Goal: Information Seeking & Learning: Find specific fact

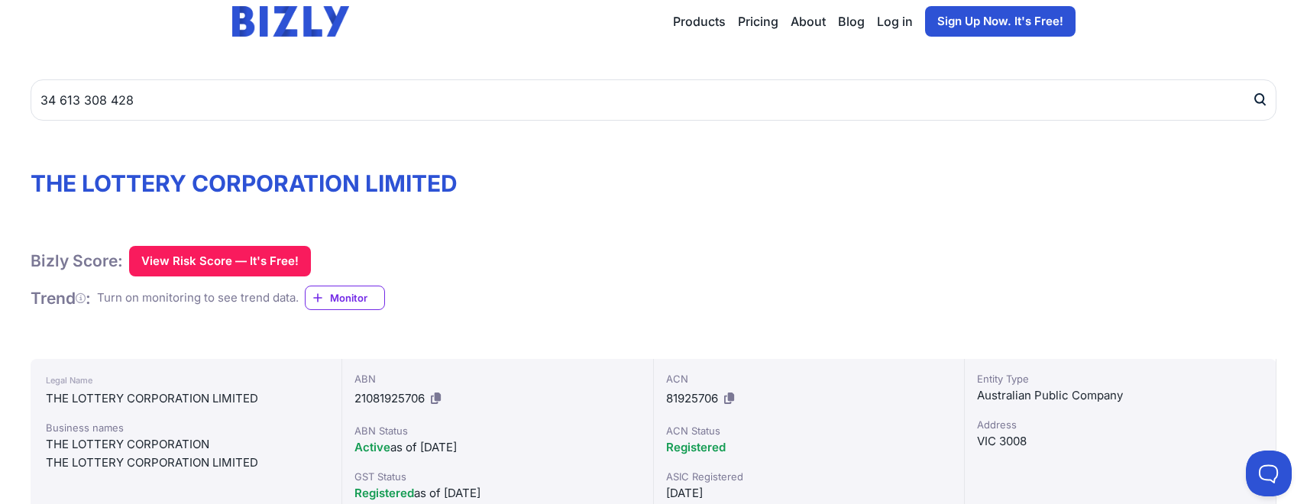
type input "34 613 308 428"
click at [1252, 79] on button "submit" at bounding box center [1264, 99] width 24 height 41
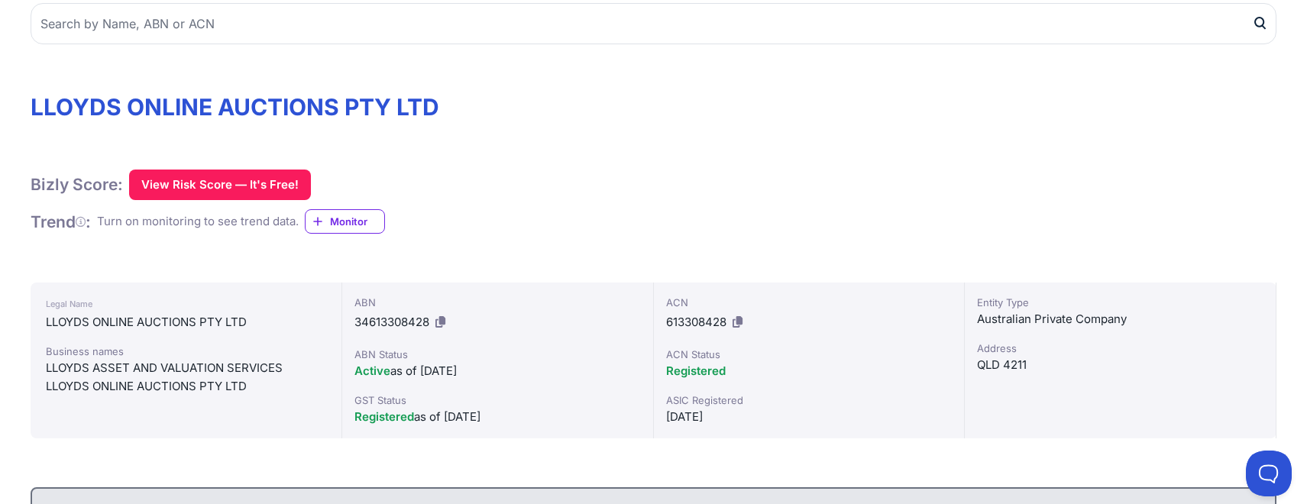
click at [613, 331] on div "ABN 34613308428" at bounding box center [497, 315] width 286 height 40
drag, startPoint x: 667, startPoint y: 318, endPoint x: 724, endPoint y: 318, distance: 57.3
click at [724, 318] on span "613308428" at bounding box center [696, 322] width 60 height 15
copy span "613308428"
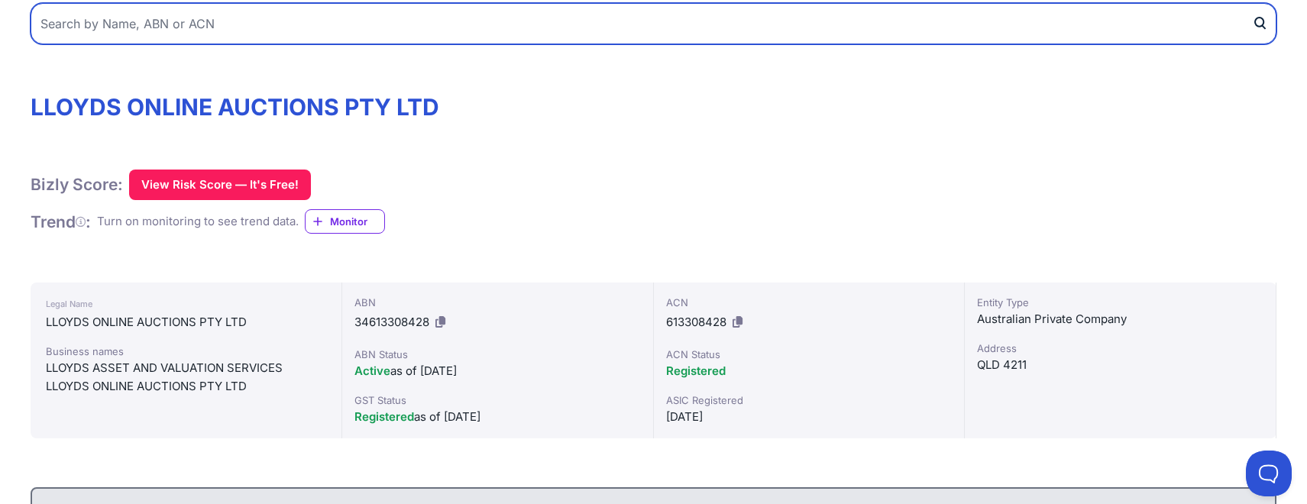
click at [199, 31] on input "text" at bounding box center [654, 23] width 1246 height 41
paste input "010976360"
type input "010976360"
click at [1252, 3] on button "submit" at bounding box center [1264, 23] width 24 height 41
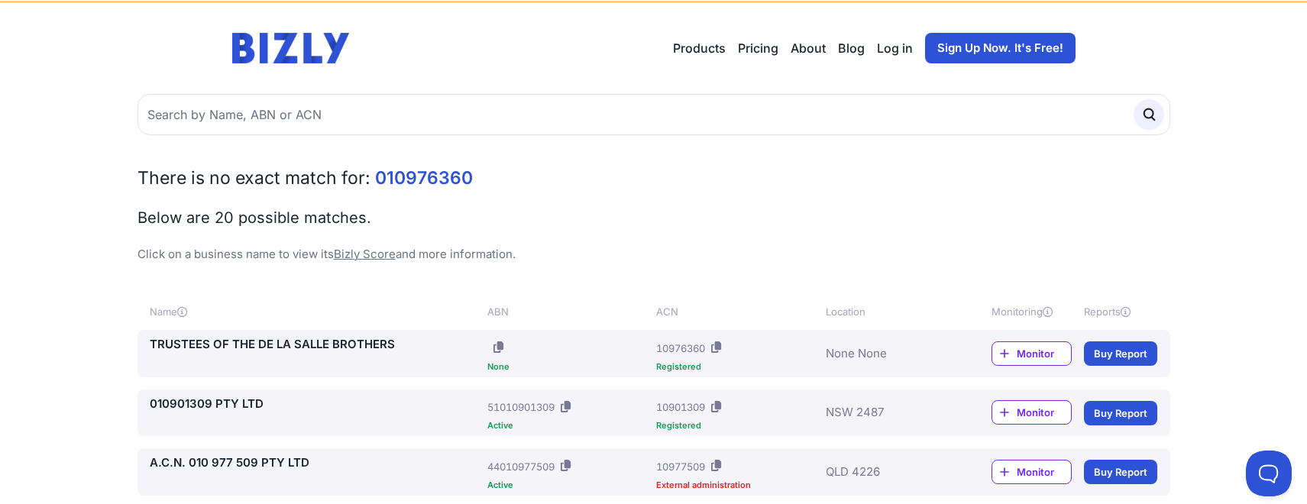
scroll to position [76, 0]
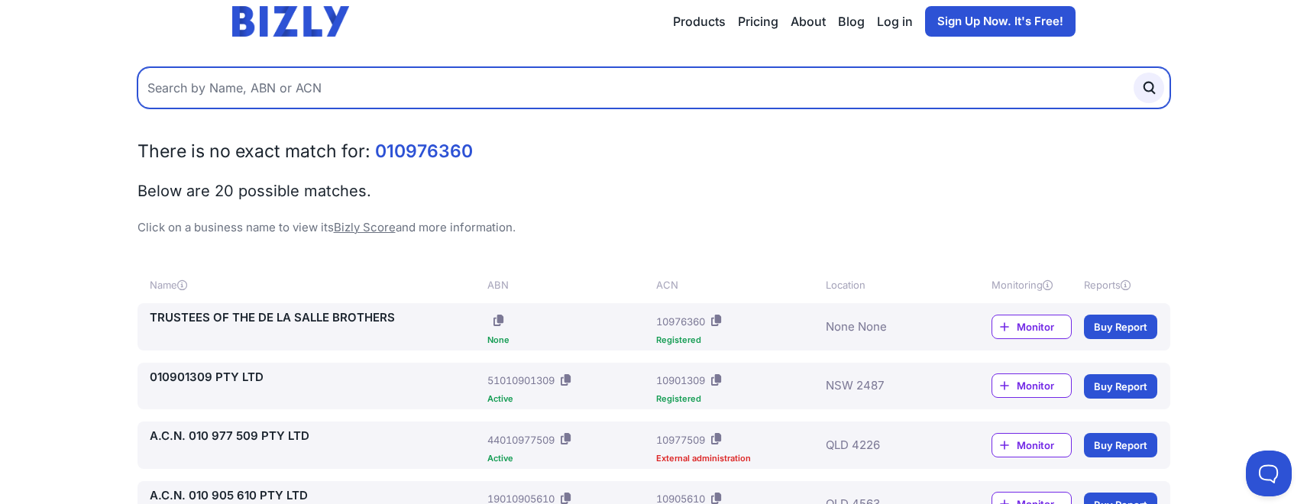
click at [258, 83] on input "text" at bounding box center [653, 87] width 1033 height 41
paste input "11 102 379 386"
type input "11 102 379 386"
click at [1133, 73] on button "submit" at bounding box center [1148, 88] width 31 height 31
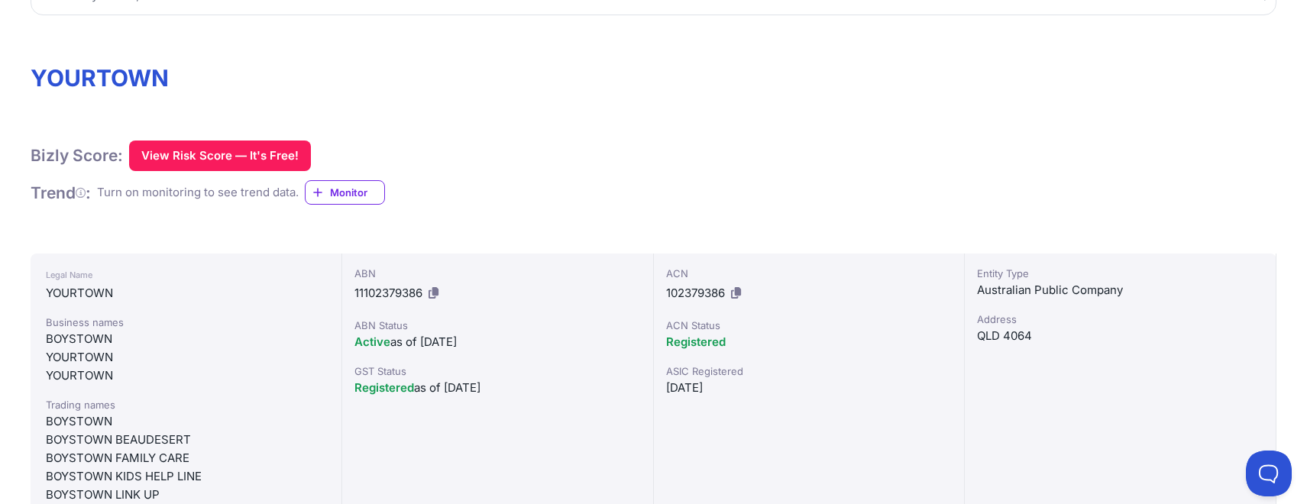
scroll to position [229, 0]
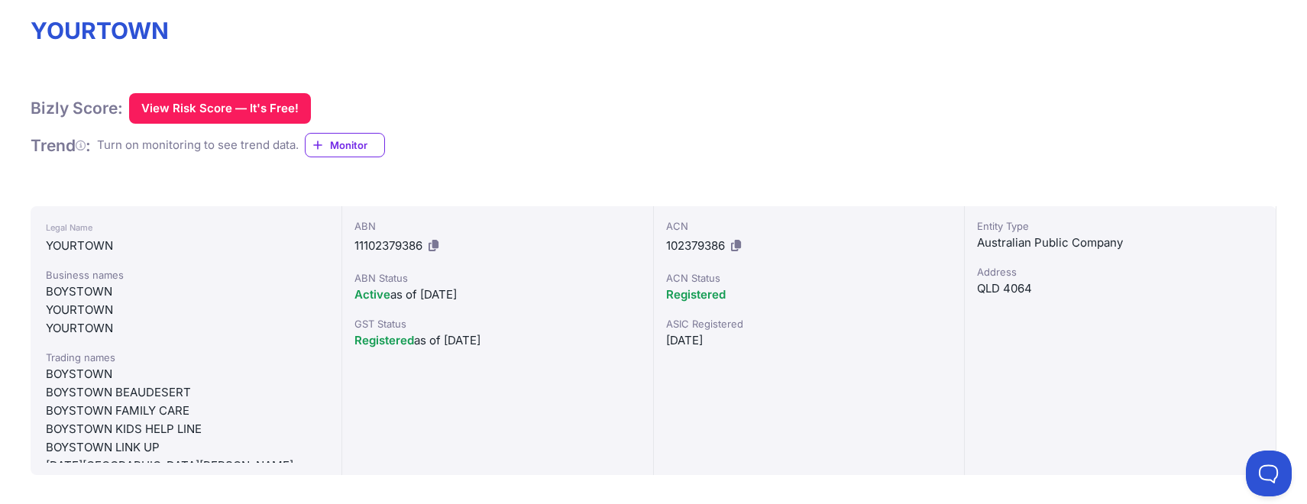
drag, startPoint x: 732, startPoint y: 247, endPoint x: 779, endPoint y: 55, distance: 198.2
click at [730, 246] on button at bounding box center [736, 246] width 16 height 24
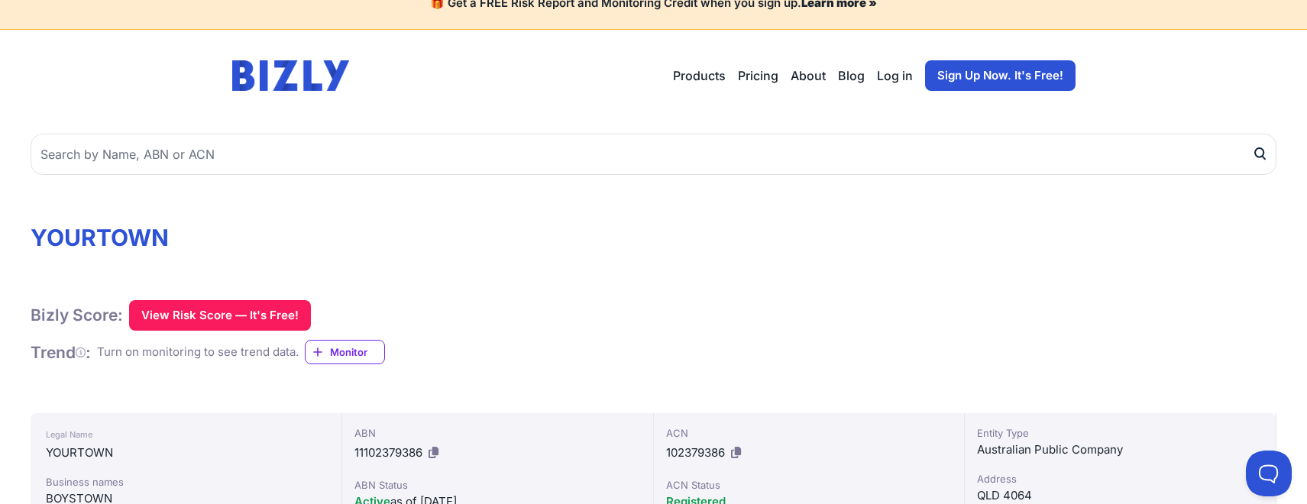
scroll to position [0, 0]
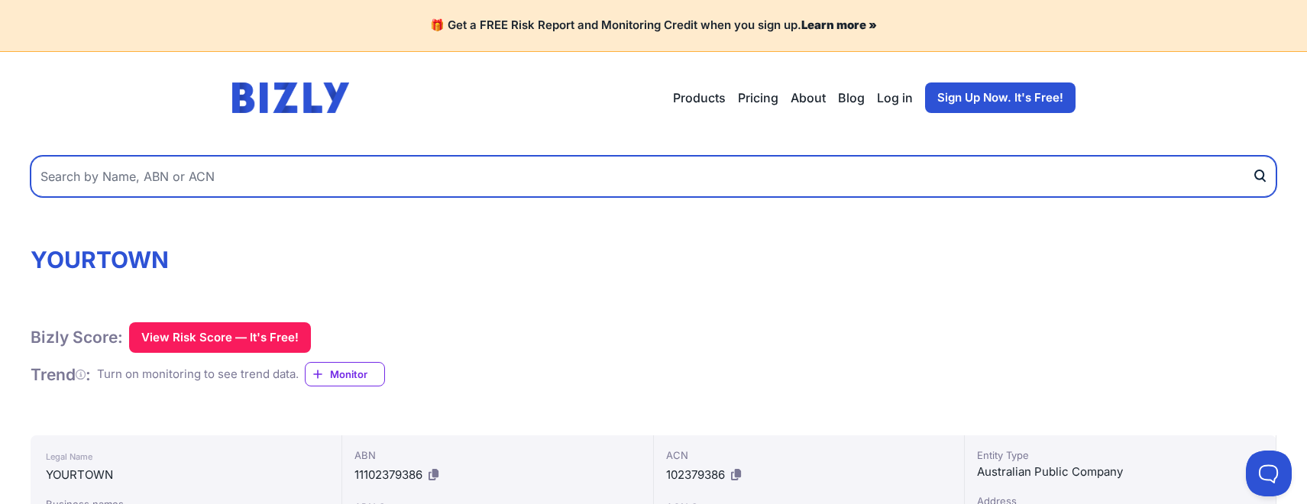
click at [211, 173] on input "text" at bounding box center [654, 176] width 1246 height 41
paste input "35 180 464 477"
type input "35 180 464 477"
click at [1252, 156] on button "submit" at bounding box center [1264, 176] width 24 height 41
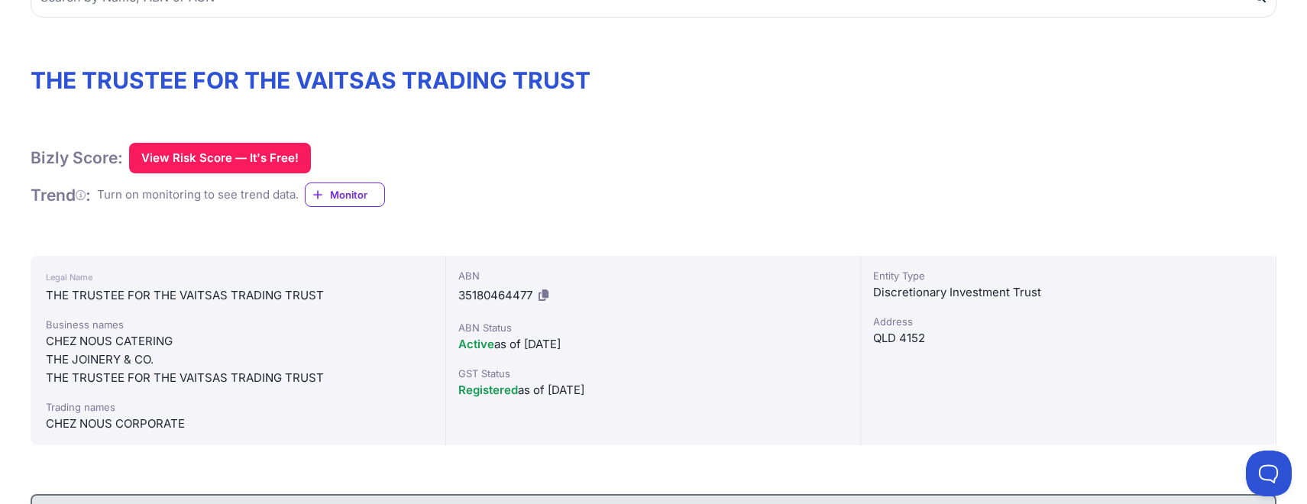
scroll to position [153, 0]
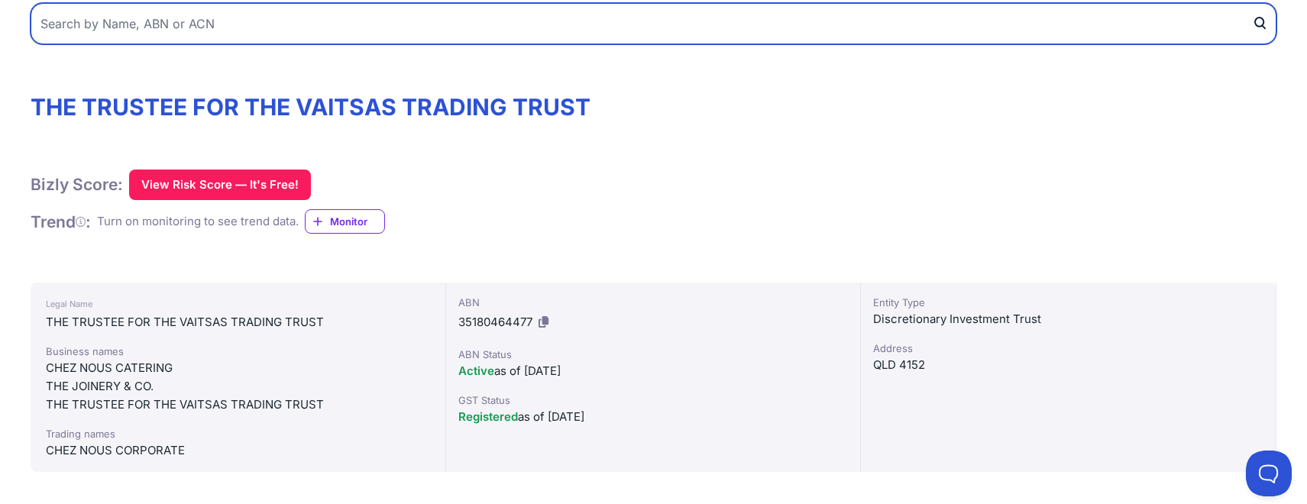
click at [254, 31] on input "text" at bounding box center [654, 23] width 1246 height 41
paste input "87 088 326 612"
type input "87 088 326 612"
click at [1252, 3] on button "submit" at bounding box center [1264, 23] width 24 height 41
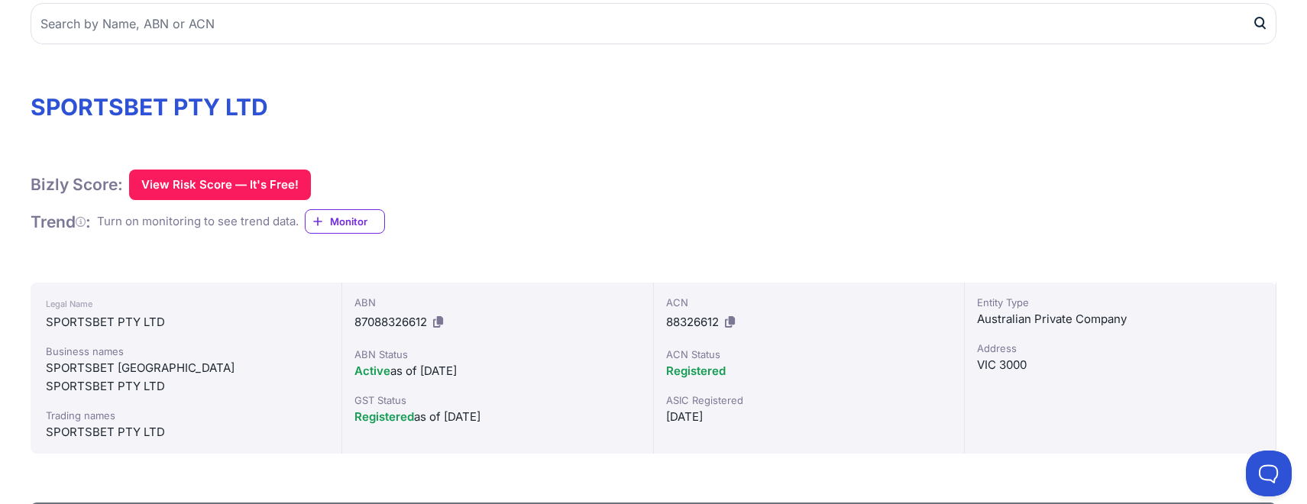
click at [730, 323] on icon at bounding box center [730, 321] width 10 height 11
